Goal: Go to known website: Access a specific website the user already knows

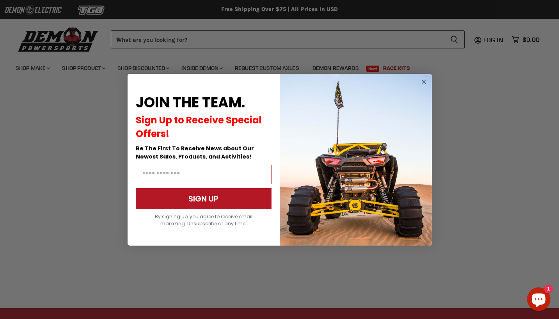
scroll to position [149, 0]
